Goal: Check status: Check status

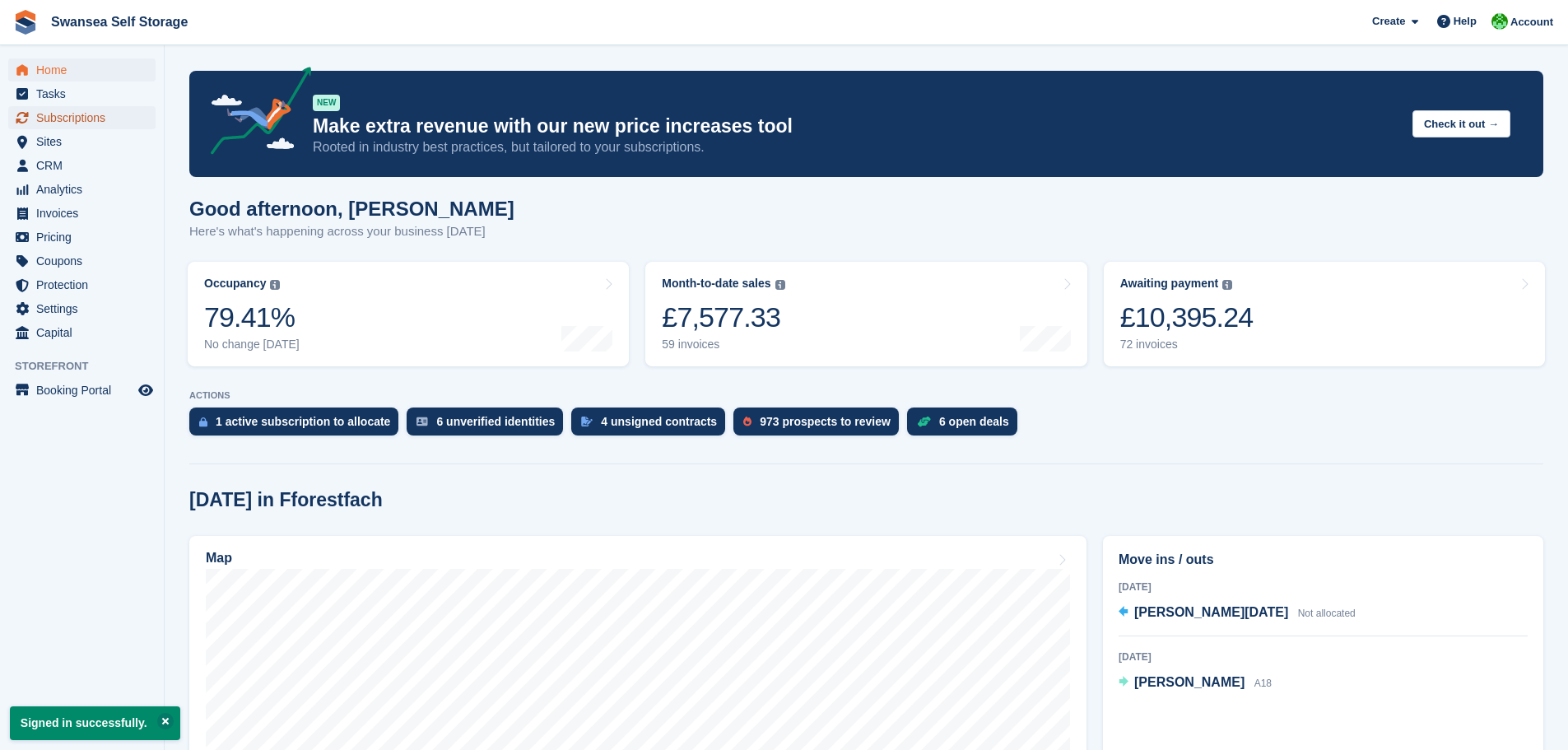
click at [92, 121] on span "Subscriptions" at bounding box center [86, 117] width 99 height 23
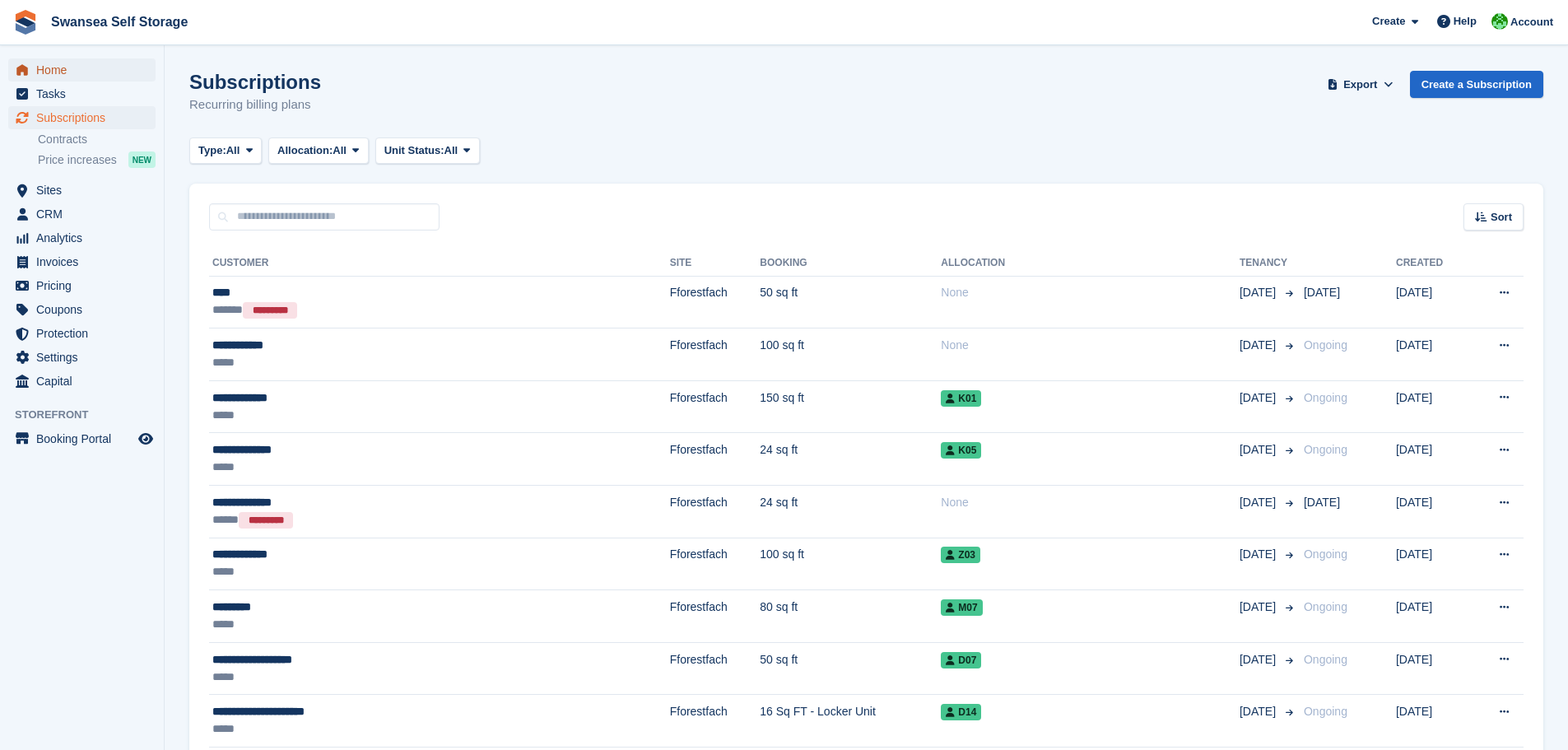
click at [66, 74] on span "Home" at bounding box center [86, 70] width 99 height 23
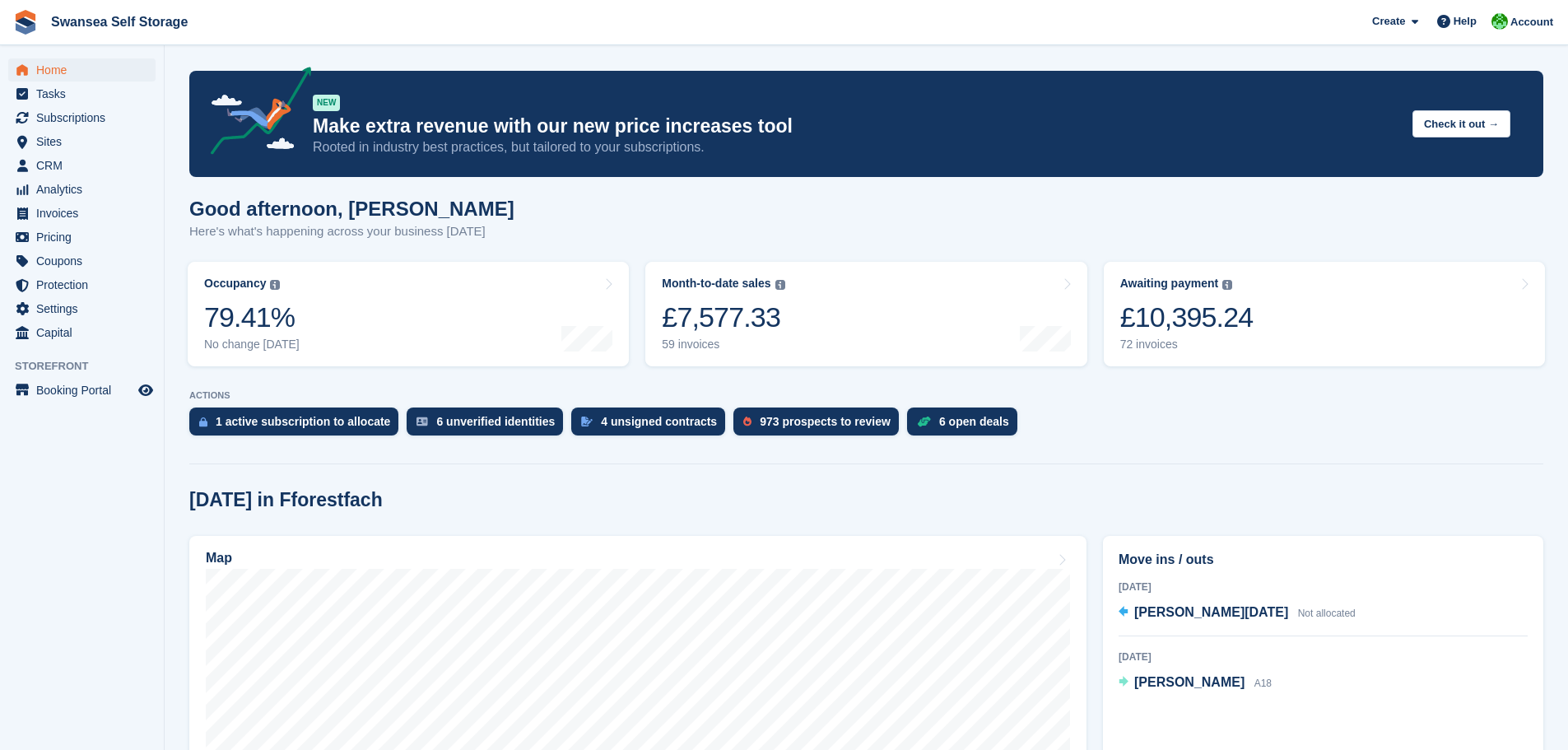
scroll to position [329, 0]
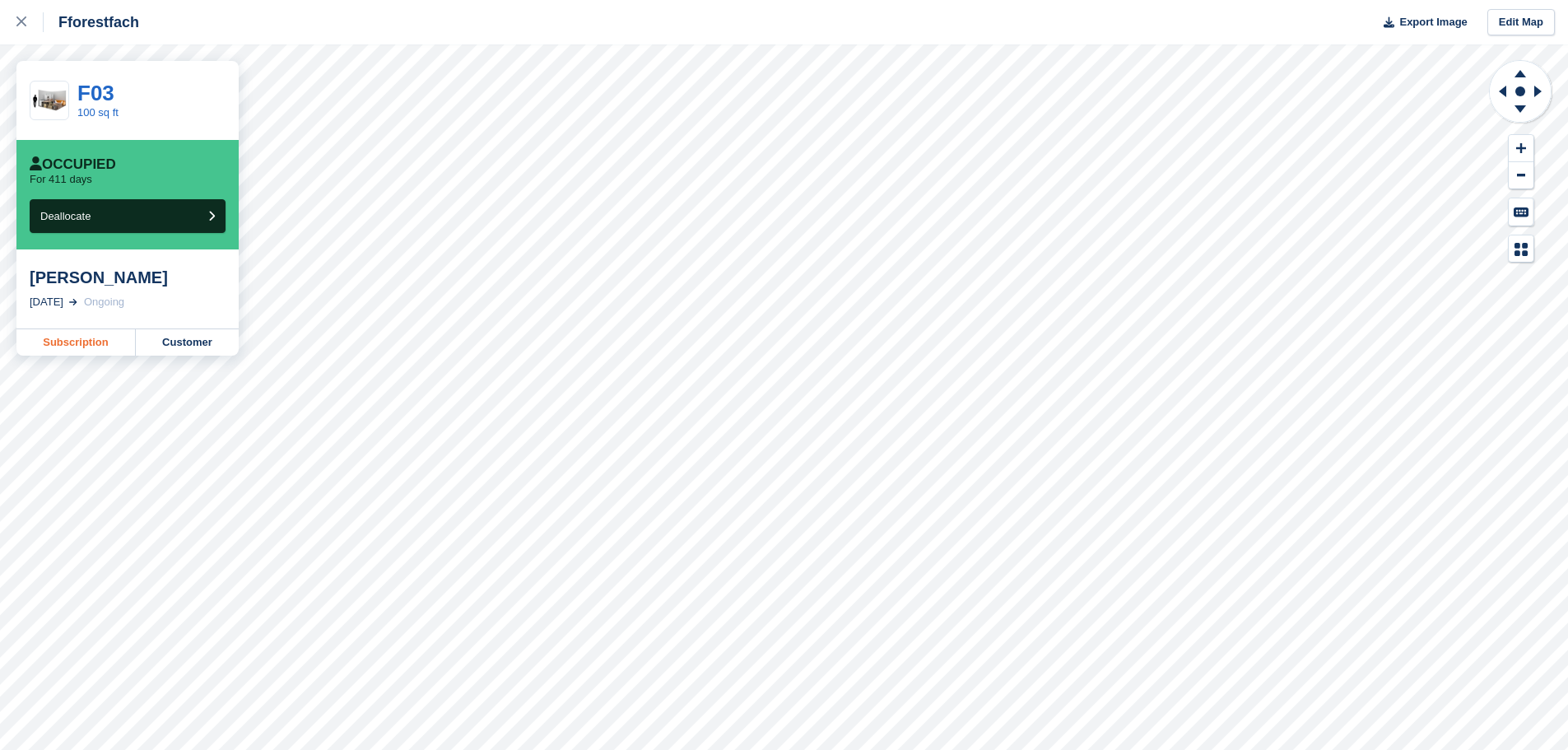
click at [76, 349] on link "Subscription" at bounding box center [76, 342] width 119 height 26
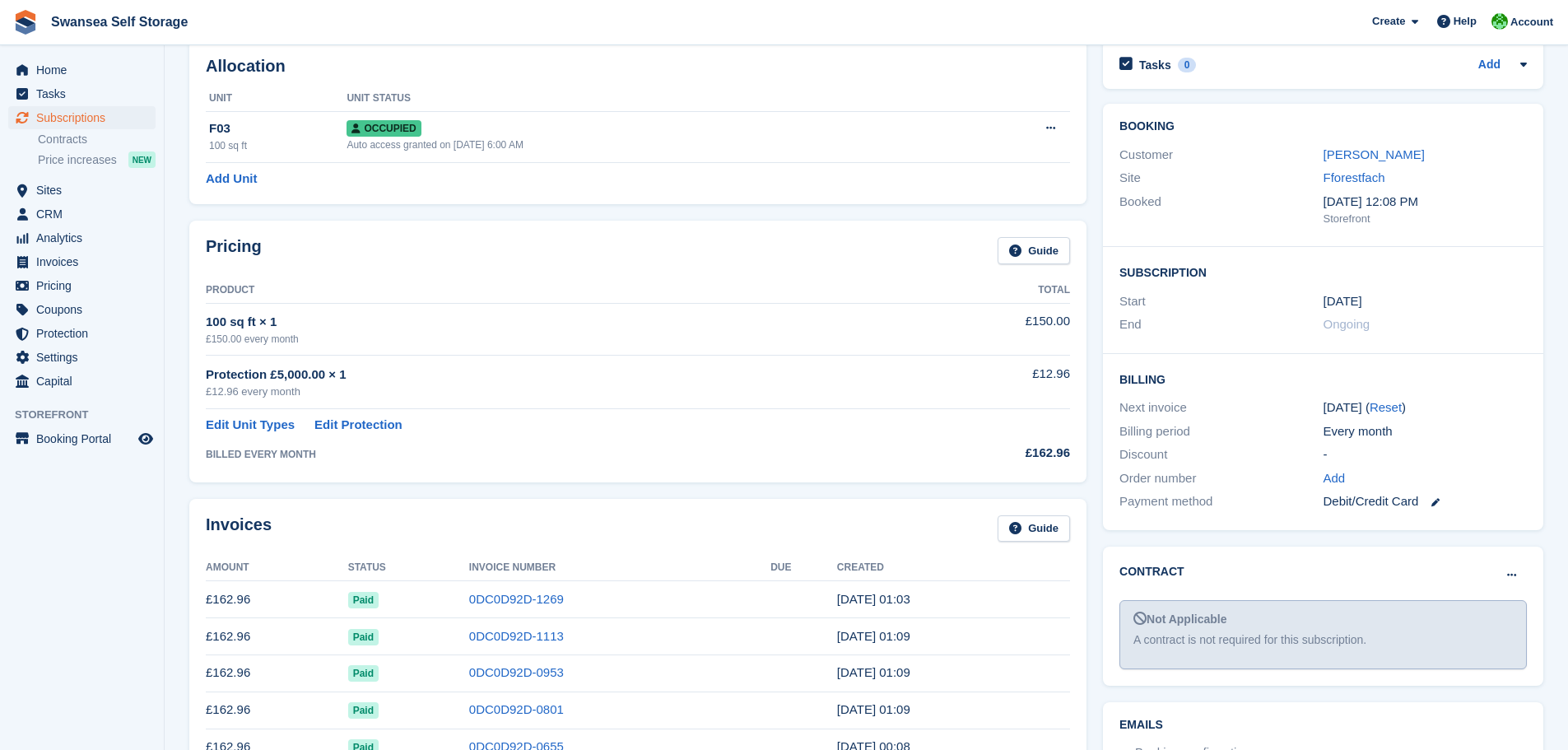
scroll to position [82, 0]
click at [1093, 725] on div "Invoices Guide Amount Status Invoice Number Due Created £162.96 Paid 0DC0D92D-1…" at bounding box center [637, 666] width 913 height 353
